Goal: Task Accomplishment & Management: Manage account settings

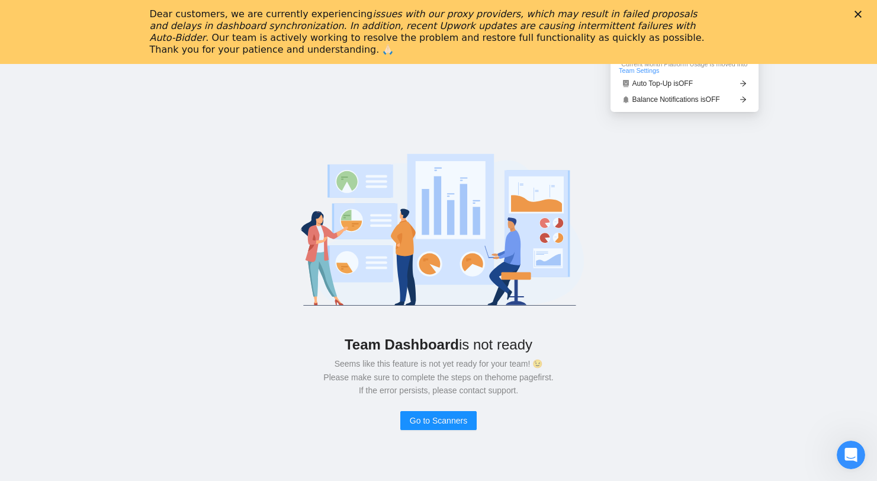
click at [698, 47] on span "Upwork Connects Balance: 0 / 350" at bounding box center [685, 44] width 132 height 7
click at [698, 47] on div "Dear customers, we are currently experiencing issues with our proxy providers, …" at bounding box center [429, 31] width 559 height 47
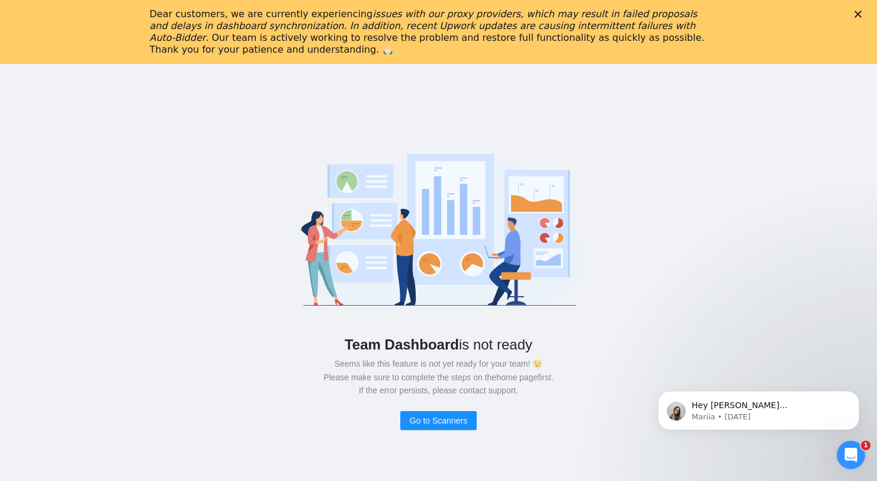
click at [864, 21] on div "Dear customers, we are currently experiencing issues with our proxy providers, …" at bounding box center [438, 32] width 877 height 54
click at [857, 14] on div "Dear customers, we are currently experiencing issues with our proxy providers, …" at bounding box center [438, 32] width 877 height 54
click at [867, 12] on div "Close" at bounding box center [861, 14] width 12 height 7
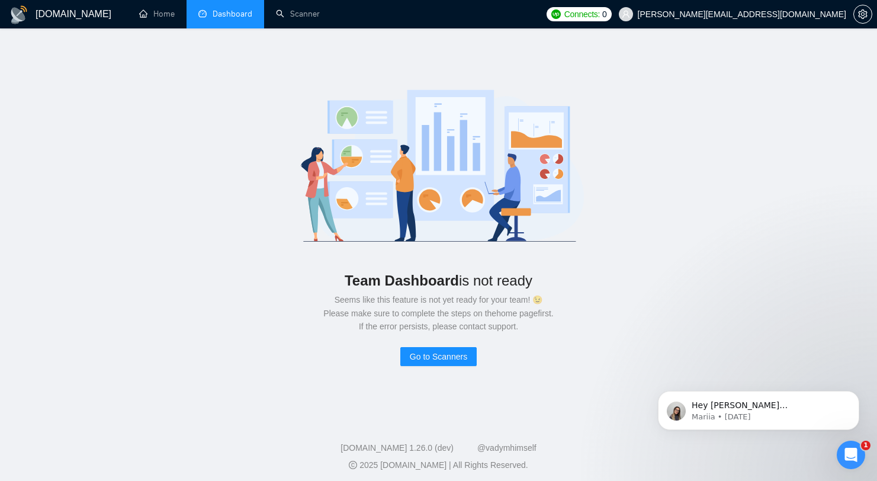
click at [600, 19] on span "Connects:" at bounding box center [583, 14] width 36 height 13
click at [600, 9] on span "Connects:" at bounding box center [583, 14] width 36 height 13
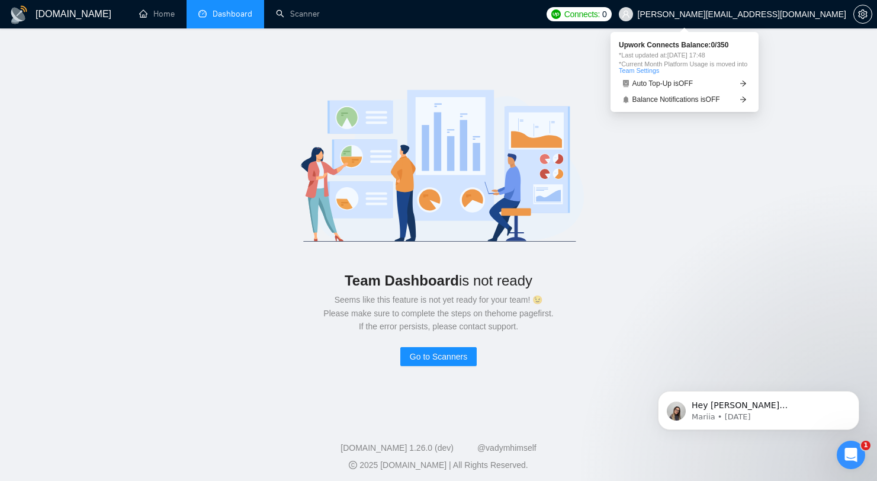
click at [700, 52] on span "*Last updated at: [DATE] 17:48" at bounding box center [685, 55] width 132 height 7
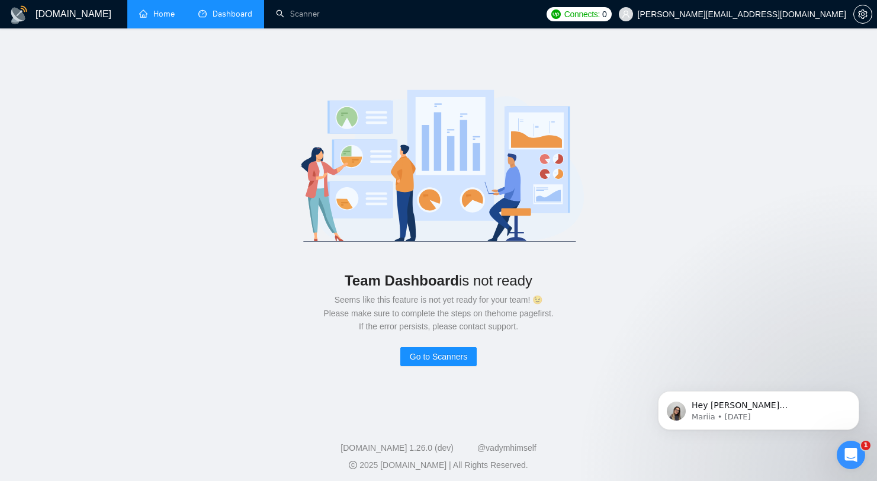
click at [167, 19] on link "Home" at bounding box center [157, 14] width 36 height 10
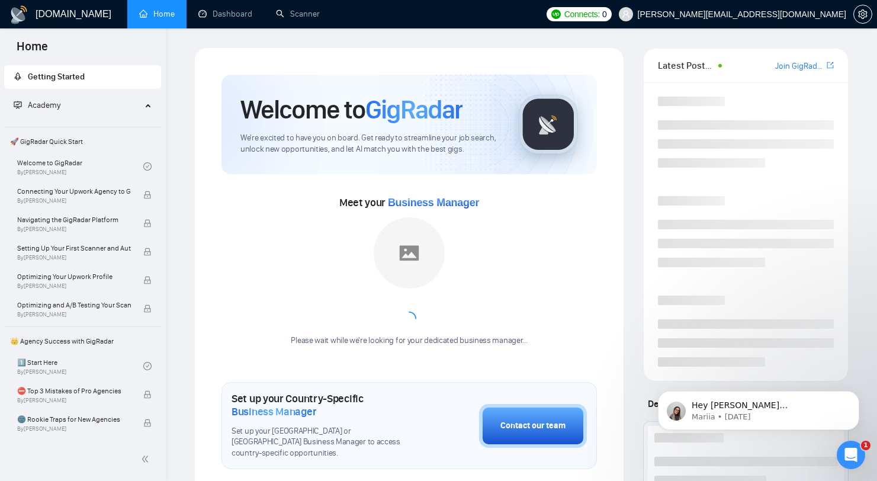
click at [600, 11] on span "Connects:" at bounding box center [583, 14] width 36 height 13
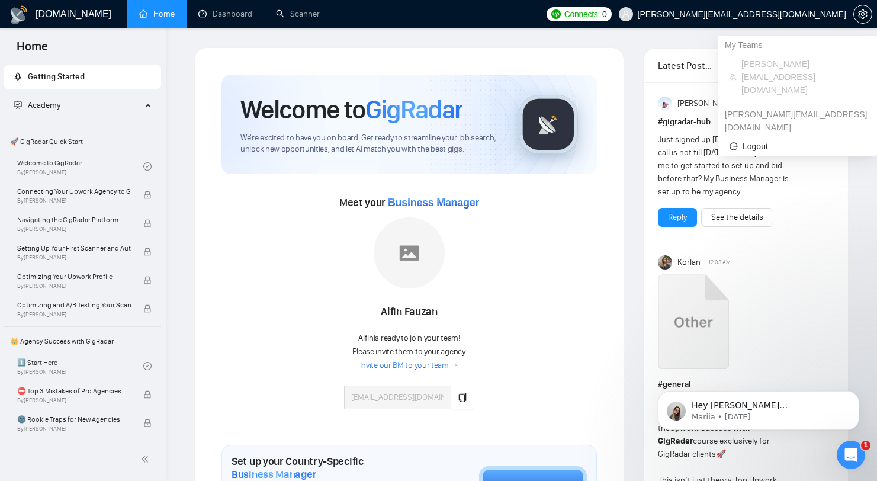
click at [607, 11] on span "0" at bounding box center [604, 14] width 5 height 13
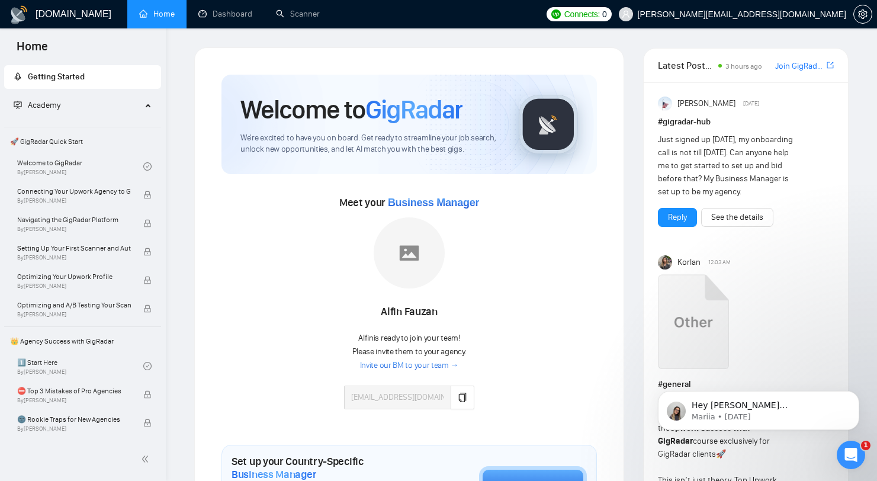
click at [600, 17] on span "Connects:" at bounding box center [583, 14] width 36 height 13
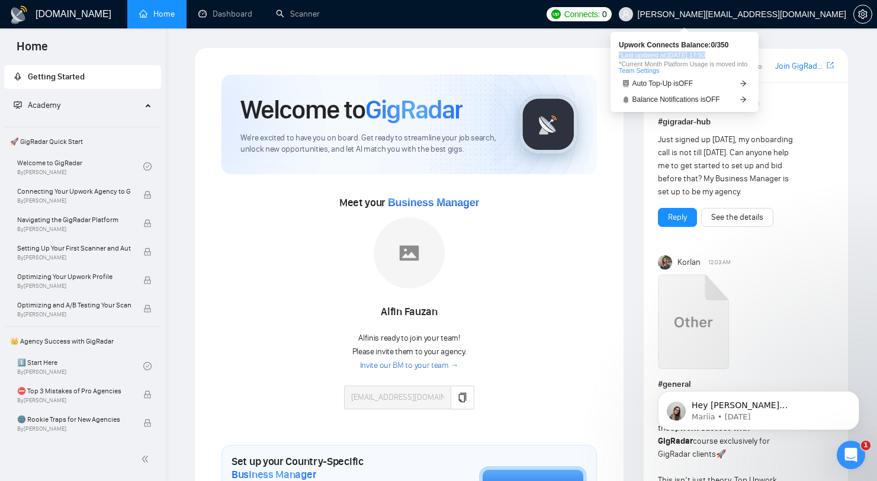
drag, startPoint x: 716, startPoint y: 52, endPoint x: 742, endPoint y: 46, distance: 27.4
click at [742, 46] on div "Upwork Connects Balance: 0 / 350 *Last updated at: [DATE] 17:50 *Current Month …" at bounding box center [685, 57] width 132 height 32
click at [737, 57] on span "*Last updated at: [DATE] 17:50" at bounding box center [685, 55] width 132 height 7
click at [691, 74] on div "Upwork Connects Balance: 0 / 350 *Last updated at: [DATE] 17:50 *Current Month …" at bounding box center [685, 73] width 132 height 64
click at [659, 73] on link "Team Settings" at bounding box center [639, 70] width 40 height 7
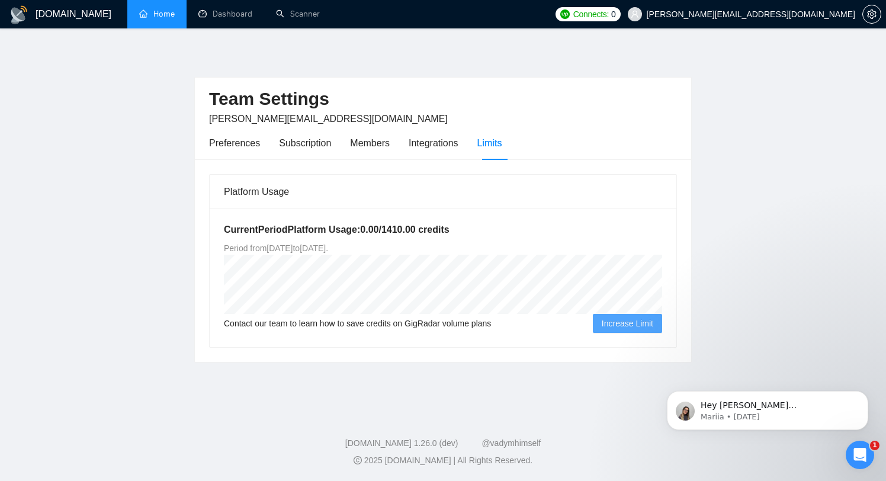
click at [593, 315] on button "Increase Limit" at bounding box center [627, 323] width 69 height 19
click at [605, 326] on span "Increase Limit" at bounding box center [628, 323] width 52 height 13
